Goal: Transaction & Acquisition: Book appointment/travel/reservation

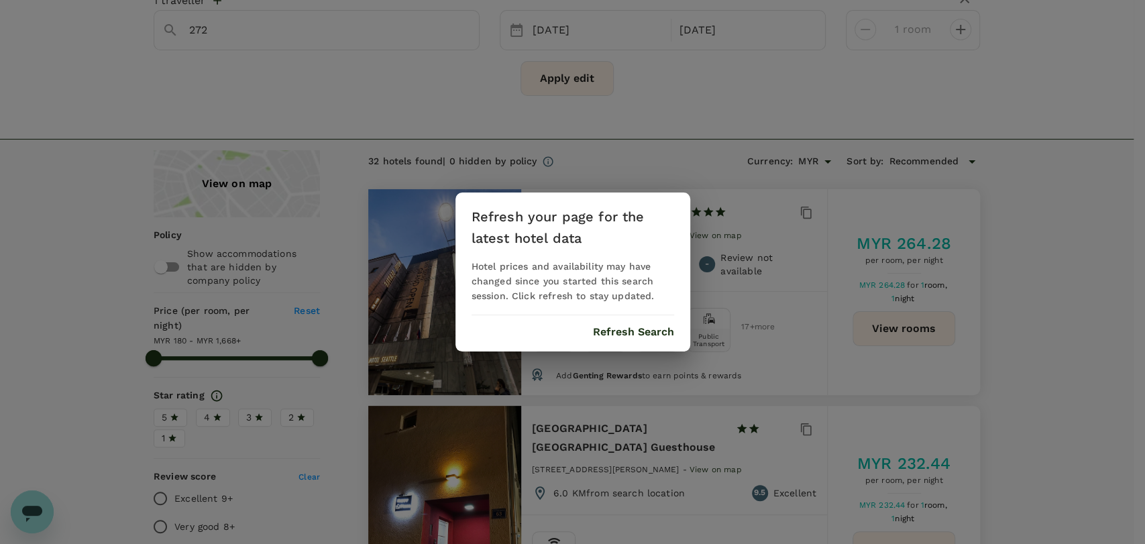
scroll to position [74, 0]
click at [617, 334] on button "Refresh Search" at bounding box center [633, 332] width 81 height 12
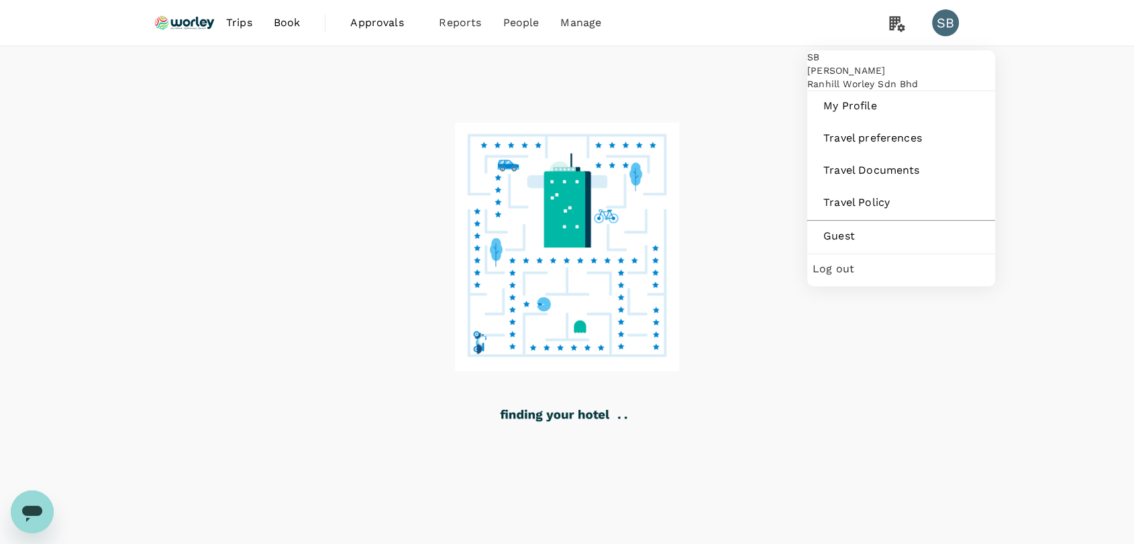
click at [867, 277] on span "Log out" at bounding box center [900, 269] width 177 height 16
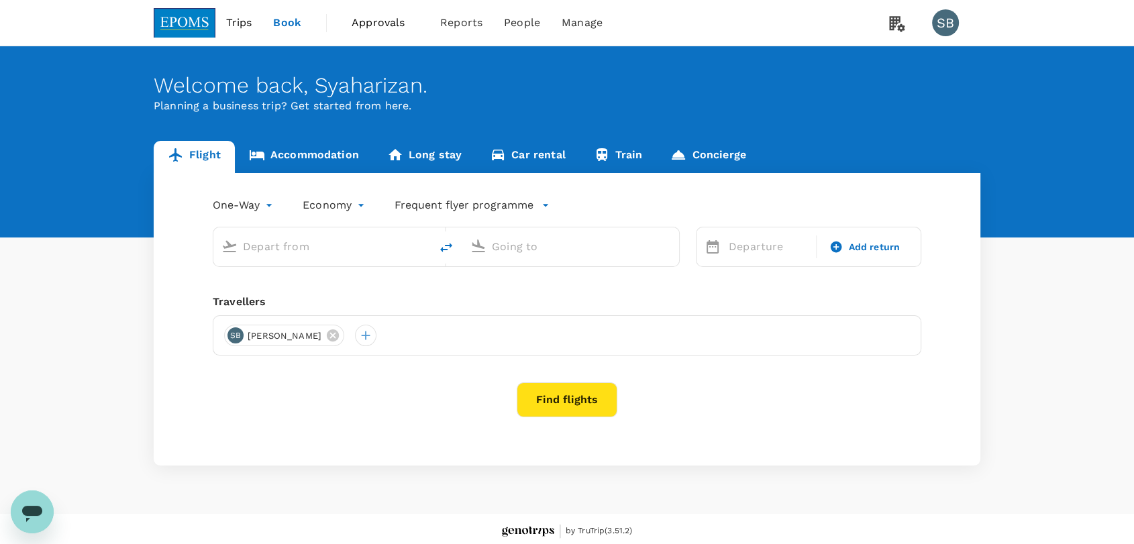
type input "roundtrip"
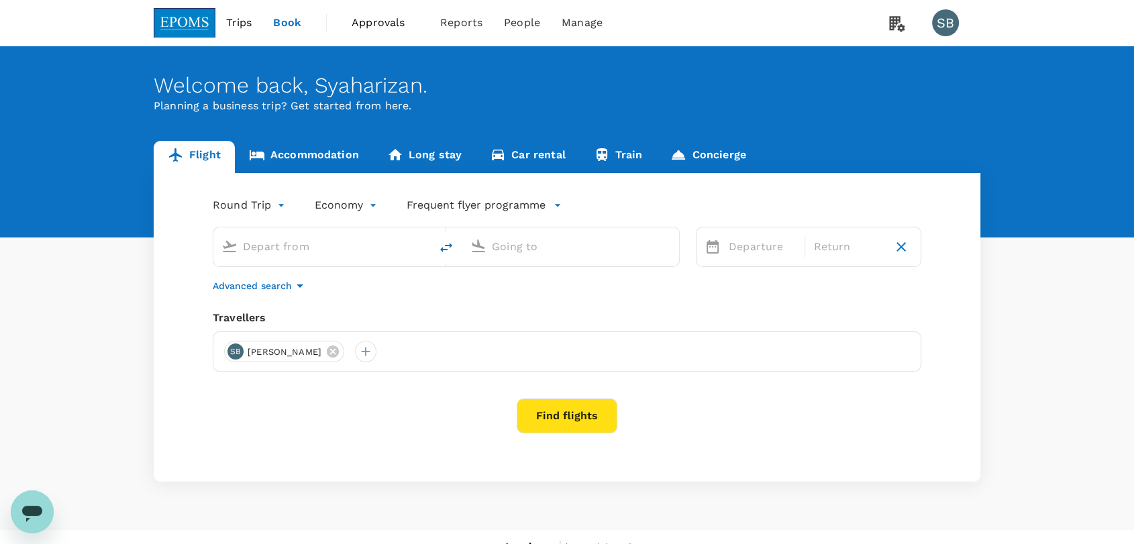
type input "Miri Intl (MYY)"
type input "Kuching Intl (KCH)"
